Goal: Task Accomplishment & Management: Complete application form

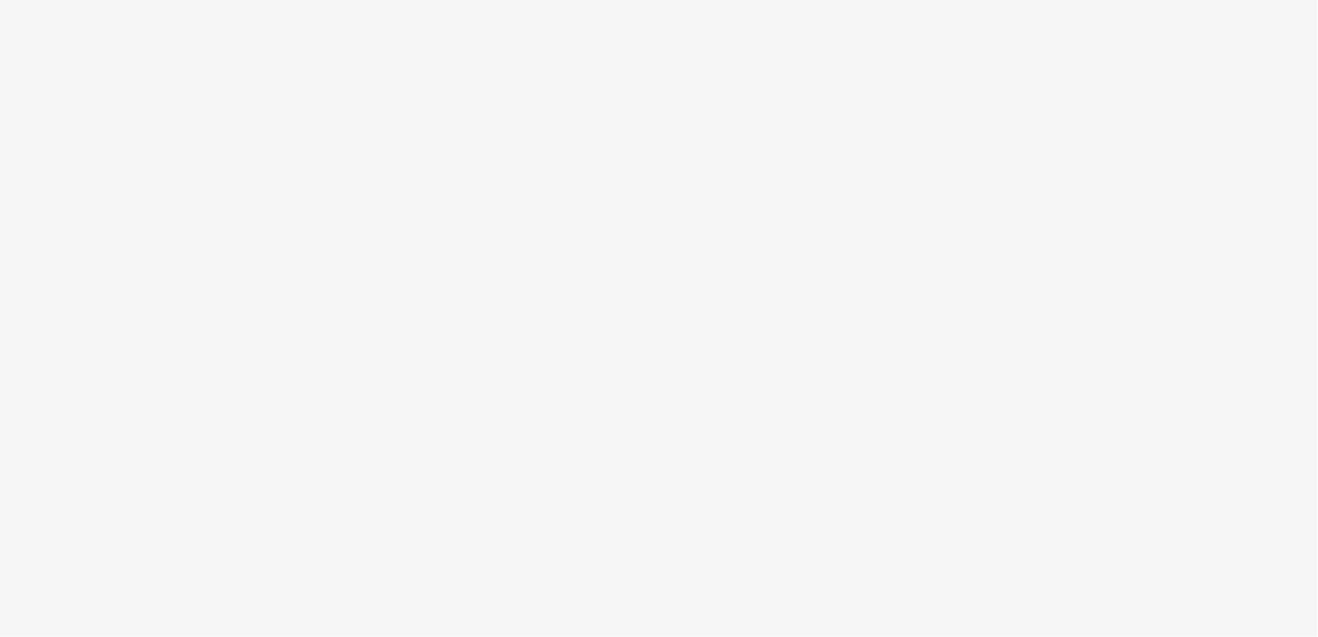
click at [205, 97] on body at bounding box center [659, 318] width 1318 height 637
click at [509, 478] on body at bounding box center [659, 318] width 1318 height 637
click at [623, 126] on body at bounding box center [659, 318] width 1318 height 637
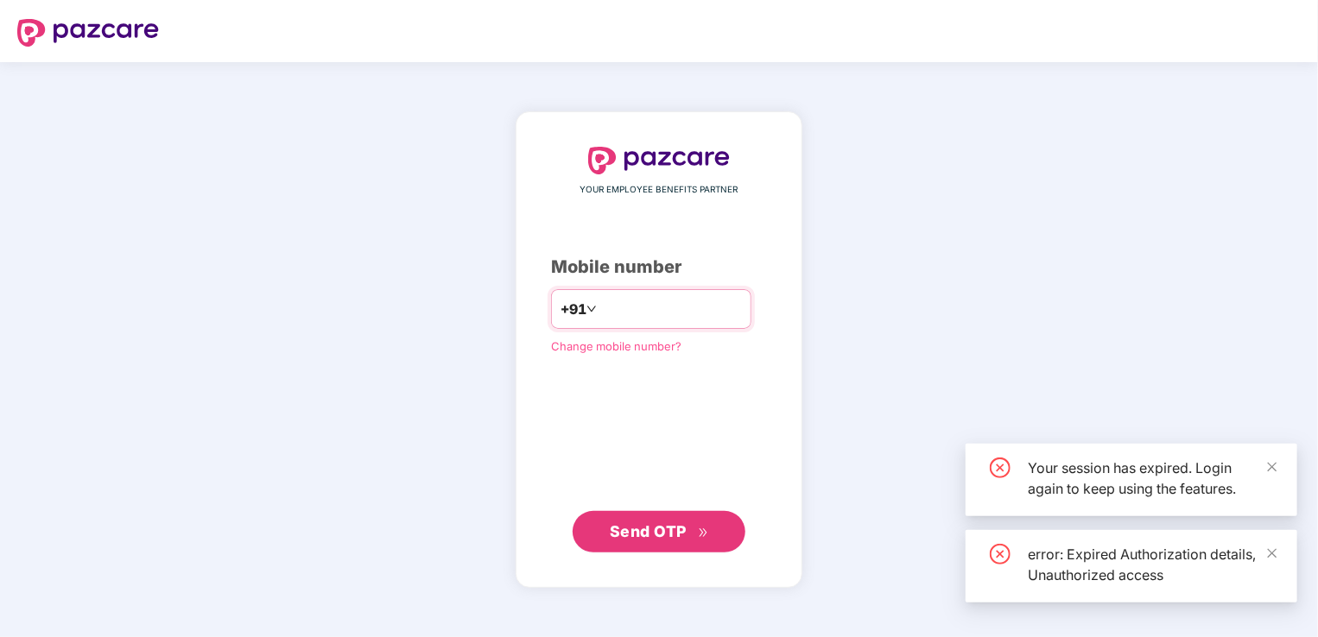
click at [678, 324] on div "+91" at bounding box center [651, 309] width 200 height 40
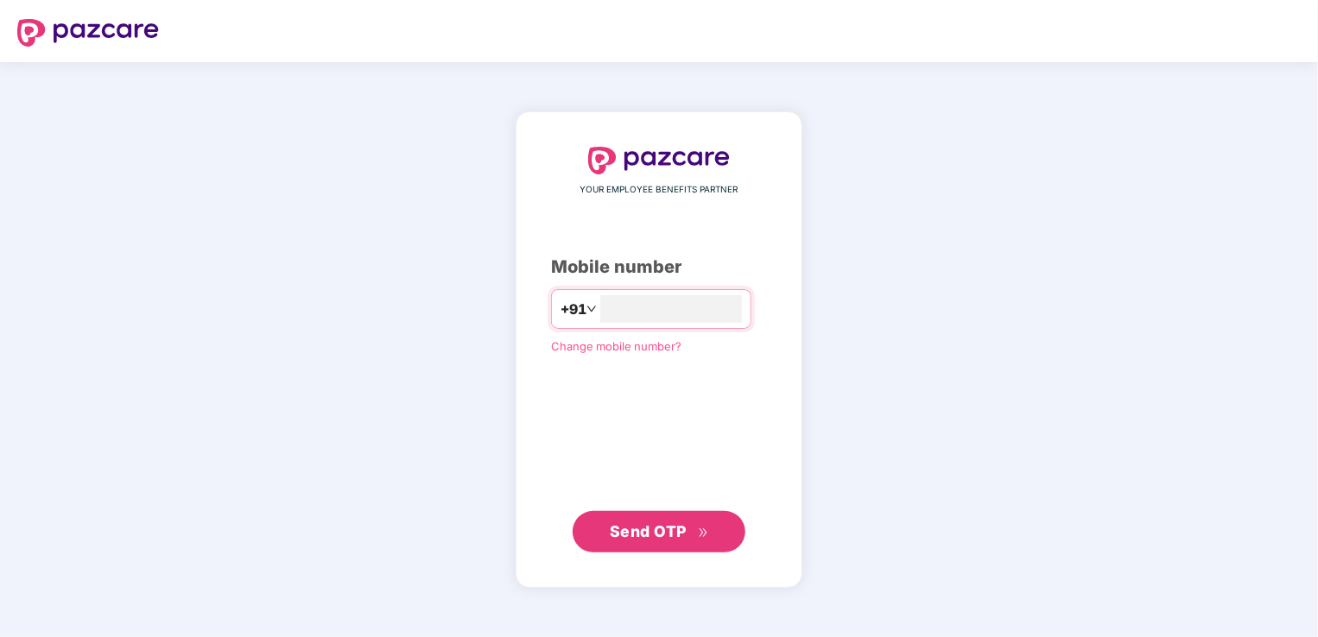
type input "**********"
click at [668, 532] on span "Send OTP" at bounding box center [648, 531] width 77 height 18
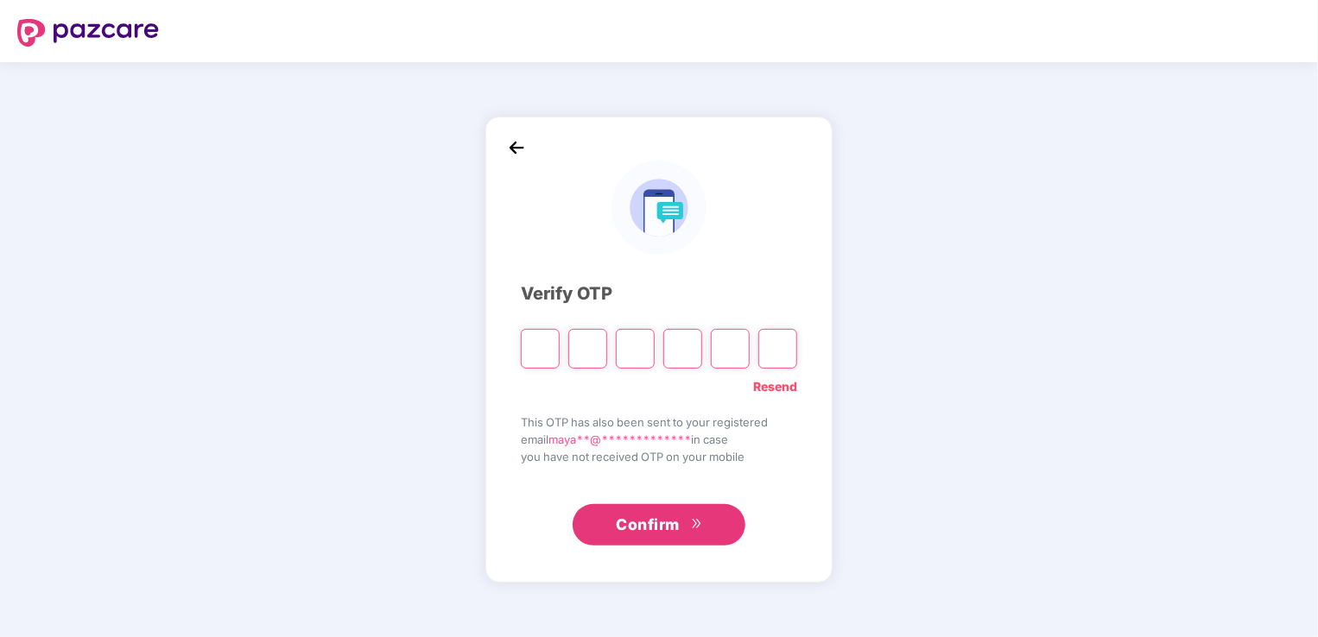
click at [542, 359] on input "Please enter verification code. Digit 1" at bounding box center [540, 349] width 39 height 40
type input "*"
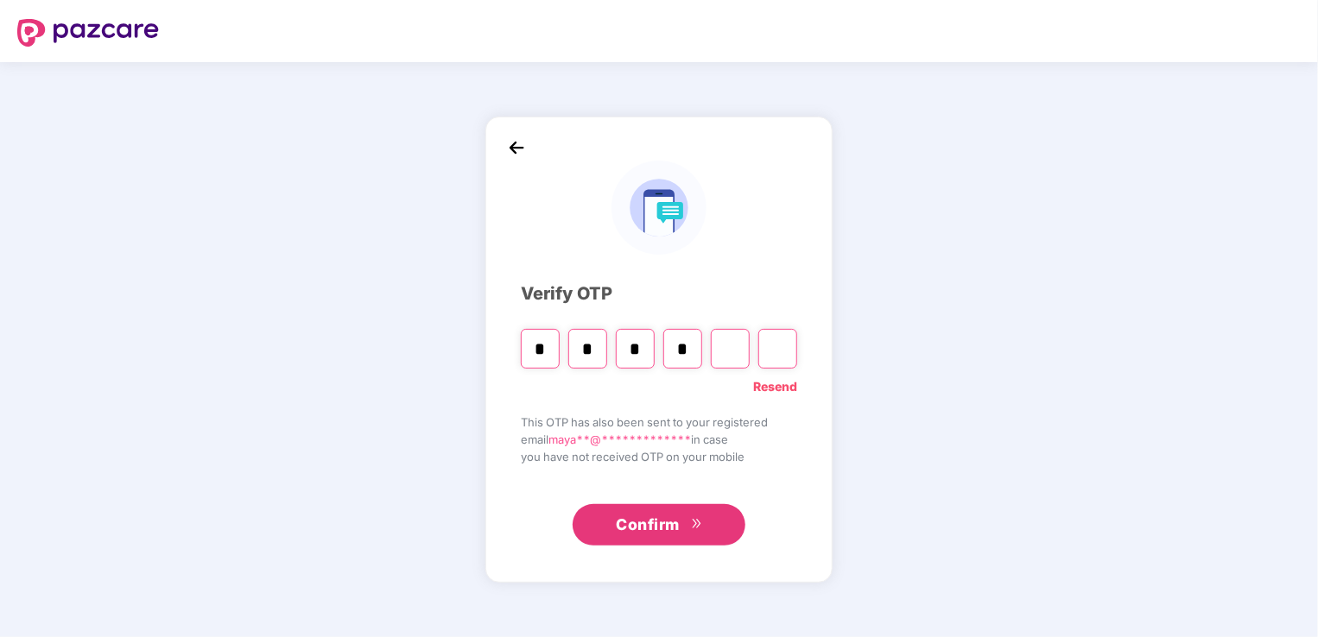
type input "*"
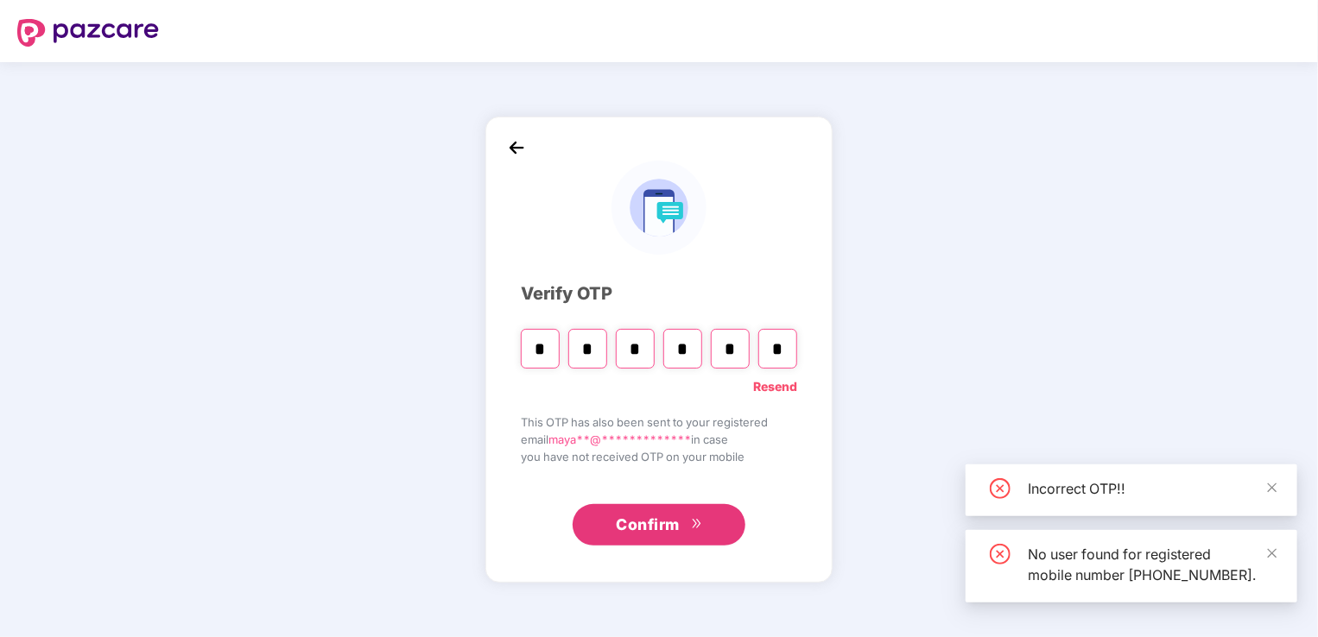
click at [764, 388] on link "Resend" at bounding box center [775, 386] width 44 height 19
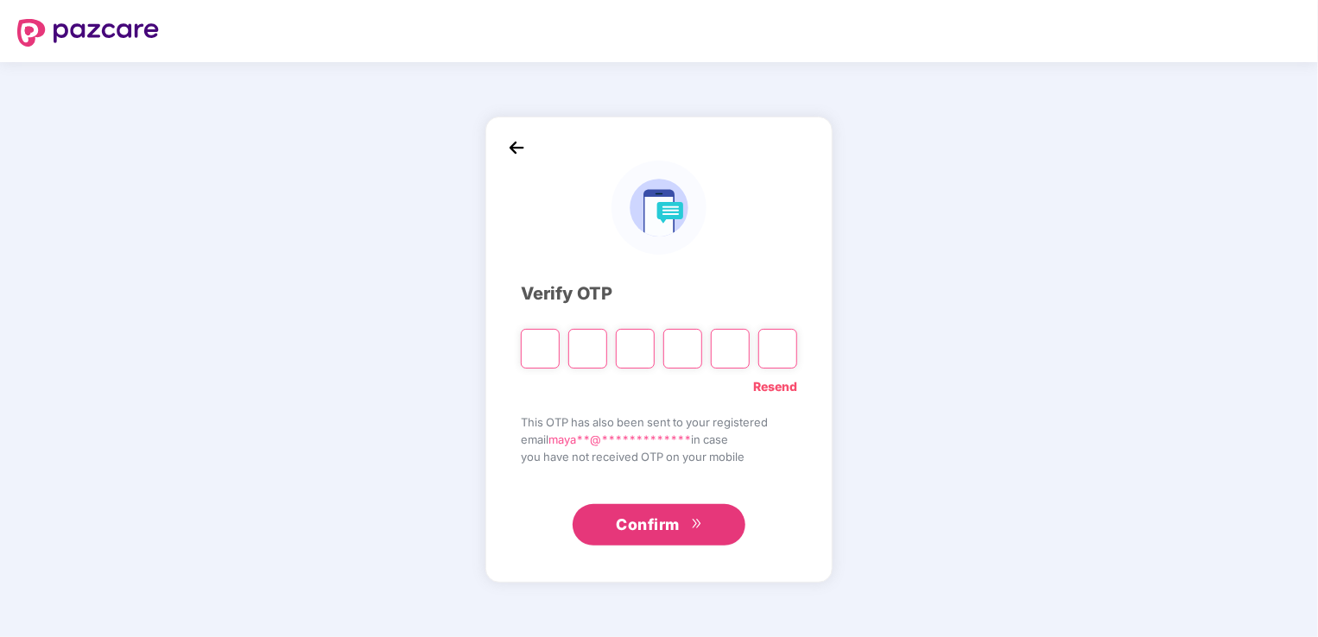
click at [539, 340] on input "Please enter verification code. Digit 1" at bounding box center [540, 349] width 39 height 40
type input "*"
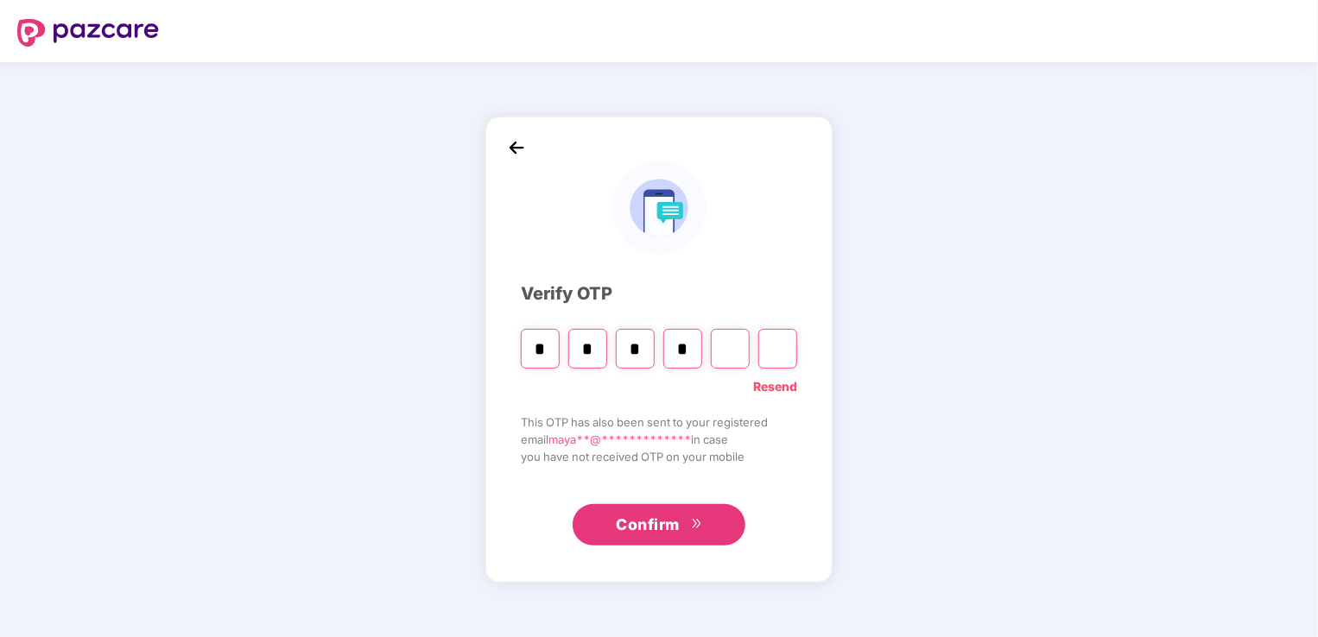
type input "*"
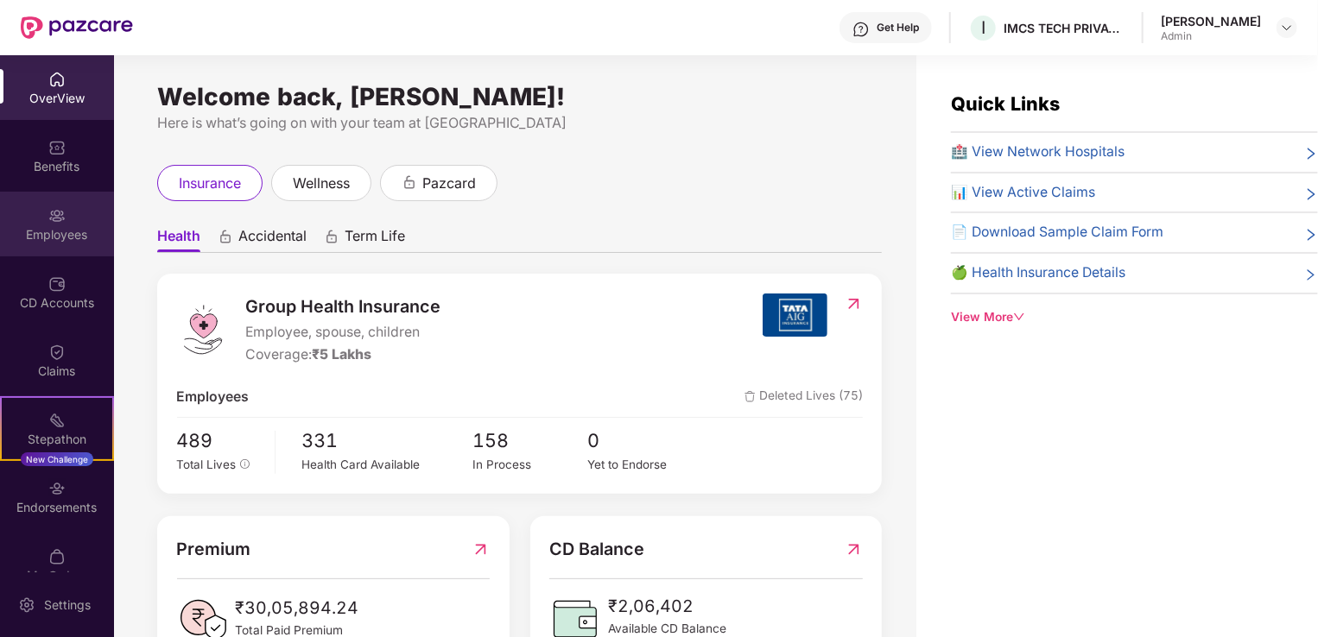
click at [31, 221] on div "Employees" at bounding box center [57, 224] width 114 height 65
